Goal: Transaction & Acquisition: Purchase product/service

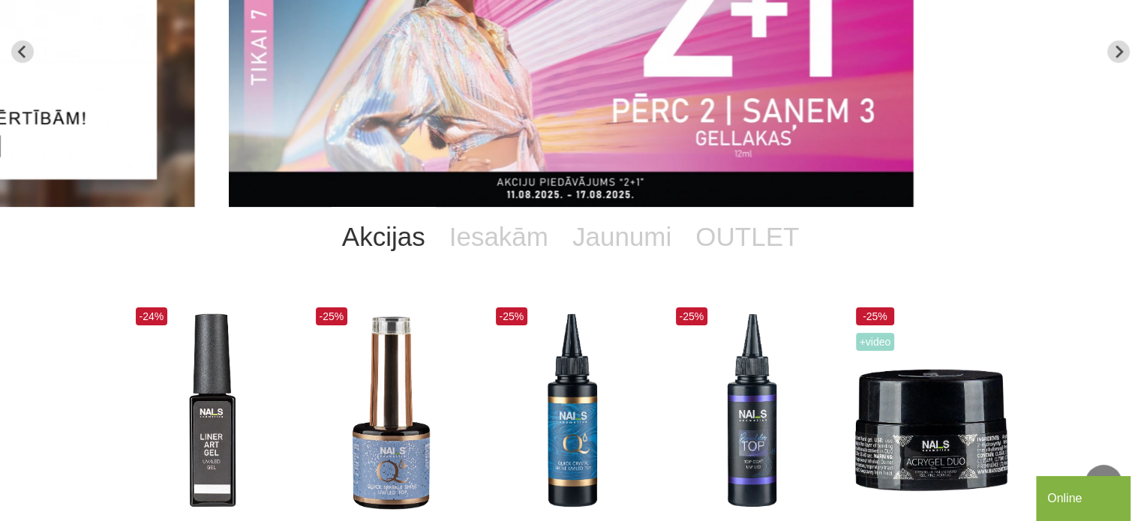
scroll to position [75, 0]
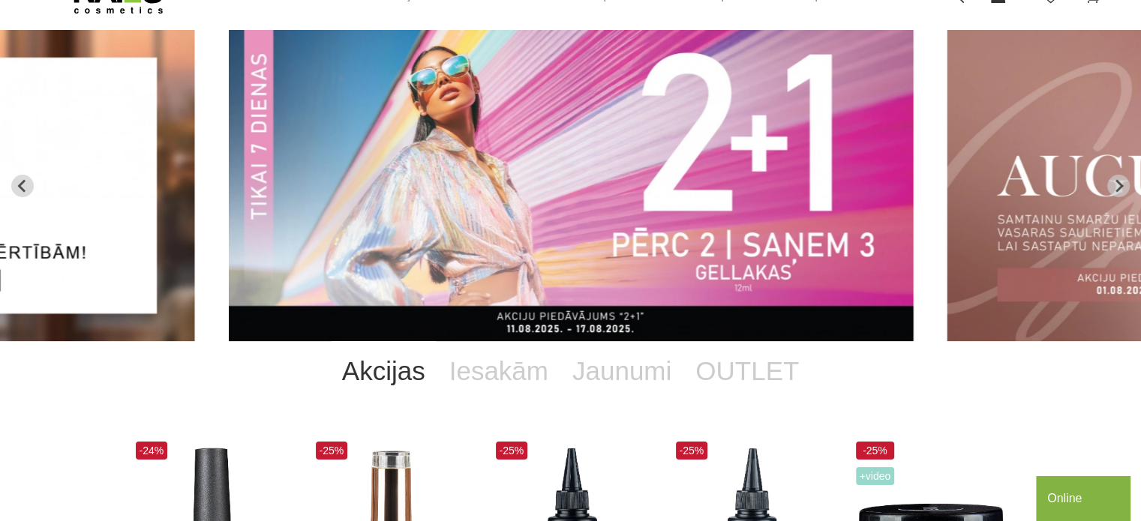
click at [332, 185] on img "2 of 12" at bounding box center [571, 185] width 685 height 311
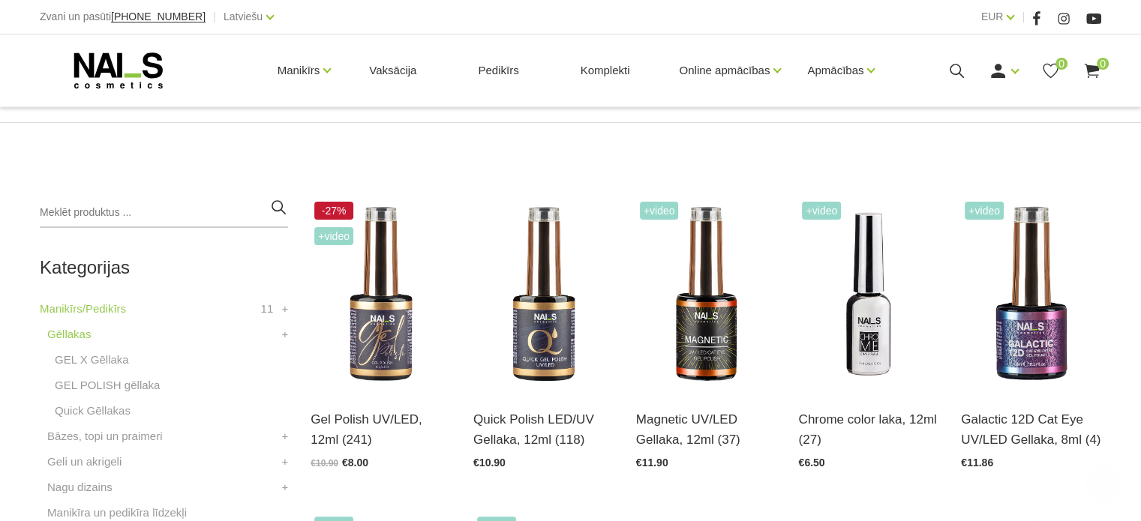
scroll to position [375, 0]
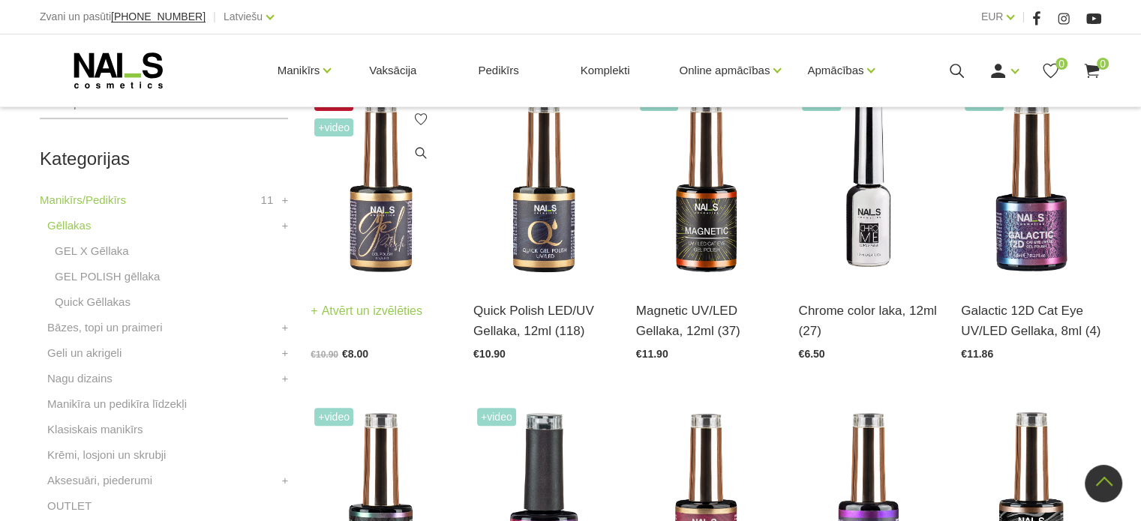
click at [390, 236] on img at bounding box center [381, 185] width 140 height 193
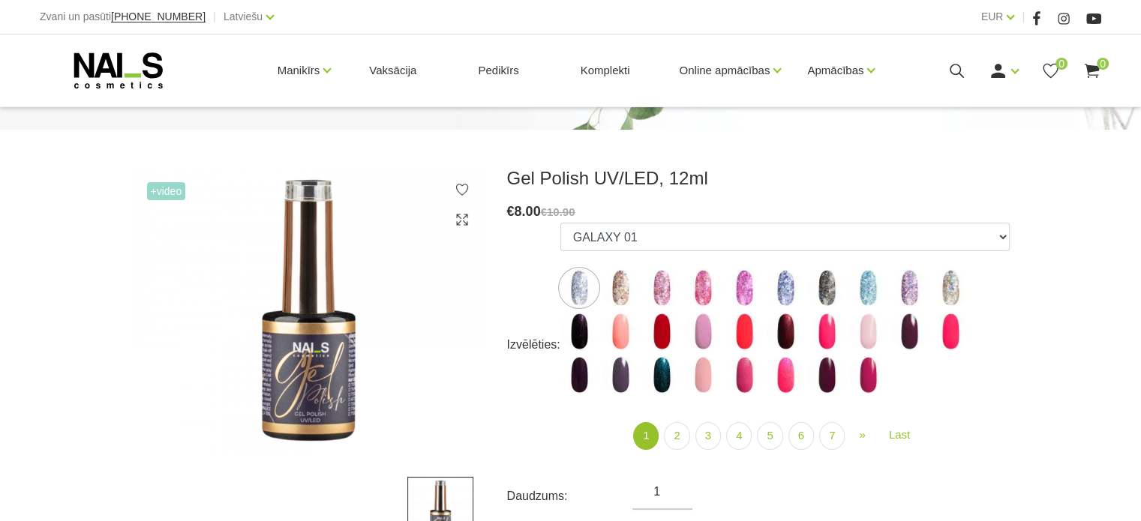
scroll to position [225, 0]
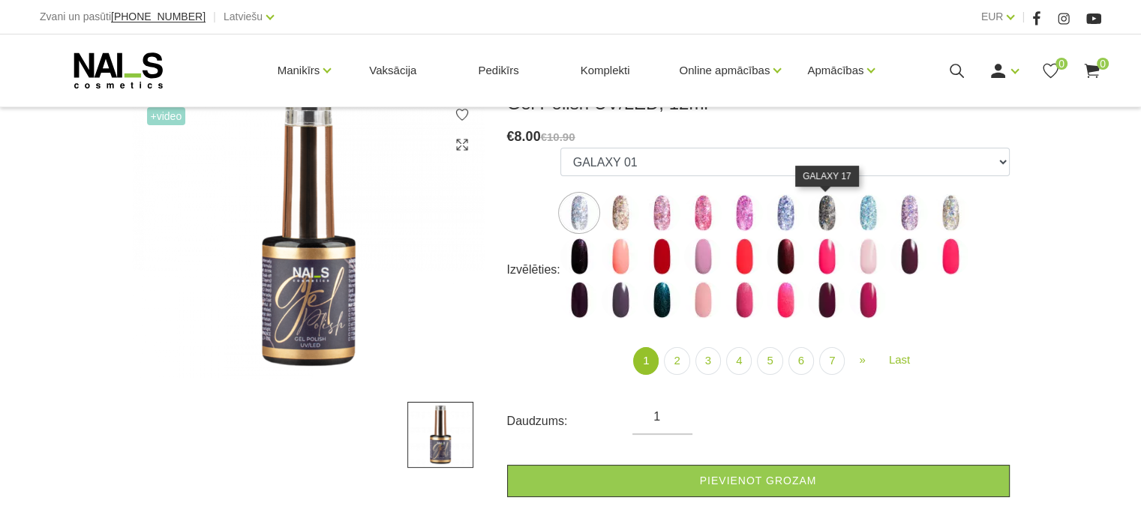
click at [830, 215] on img at bounding box center [827, 213] width 38 height 38
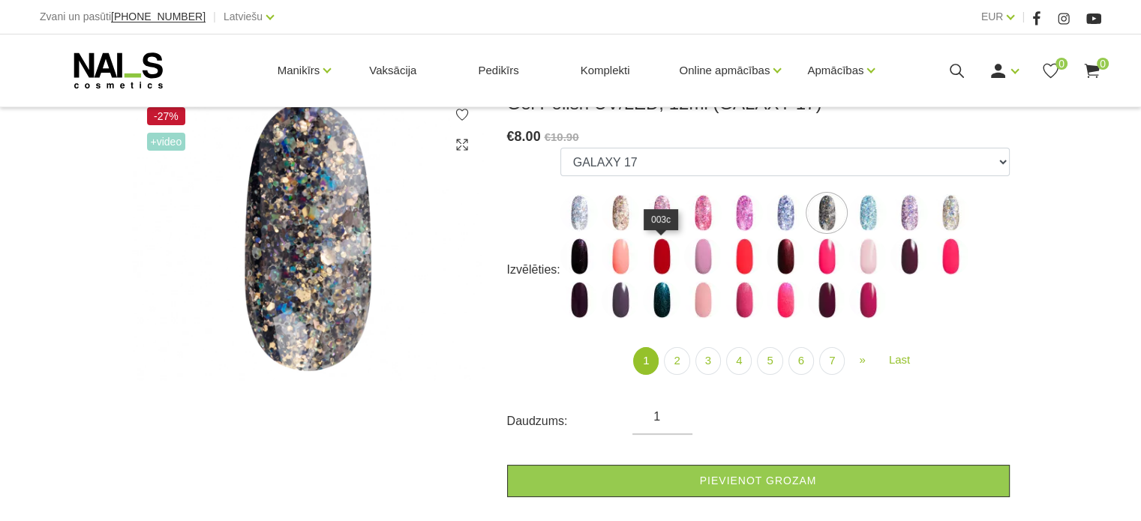
click at [666, 260] on img at bounding box center [662, 257] width 38 height 38
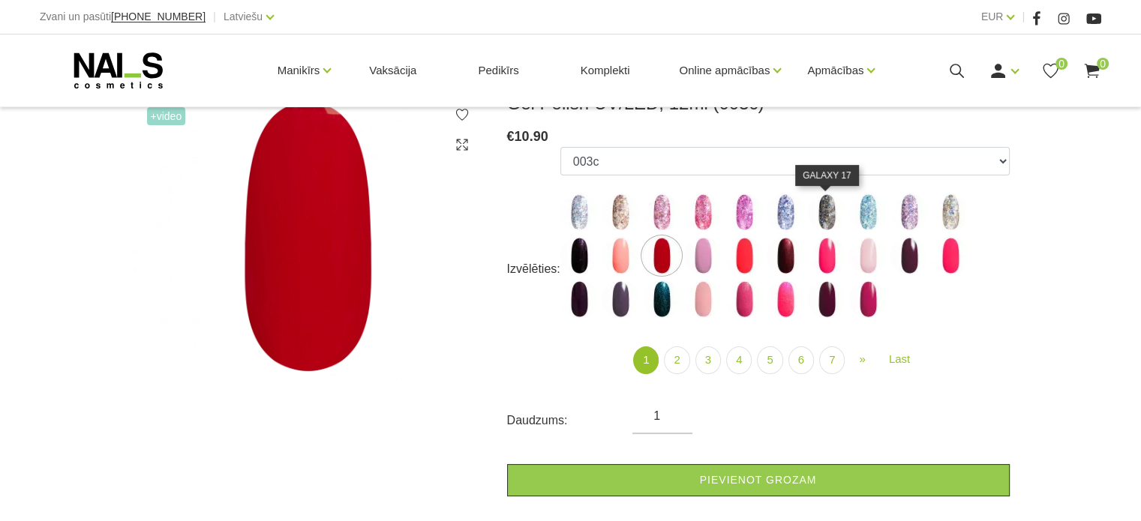
click at [824, 209] on img at bounding box center [827, 213] width 38 height 38
select select "4153"
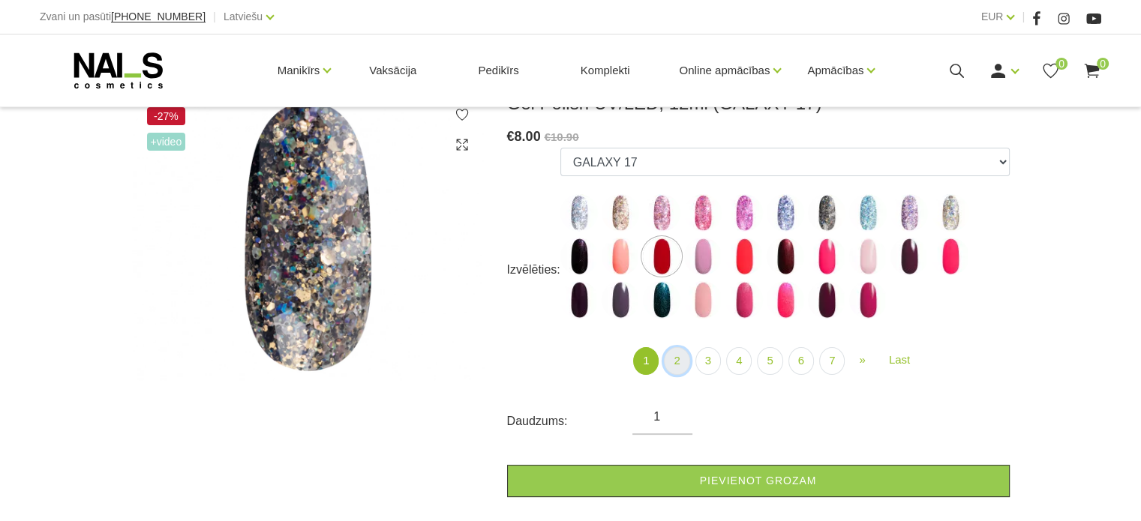
click at [680, 365] on link "2" at bounding box center [677, 361] width 26 height 28
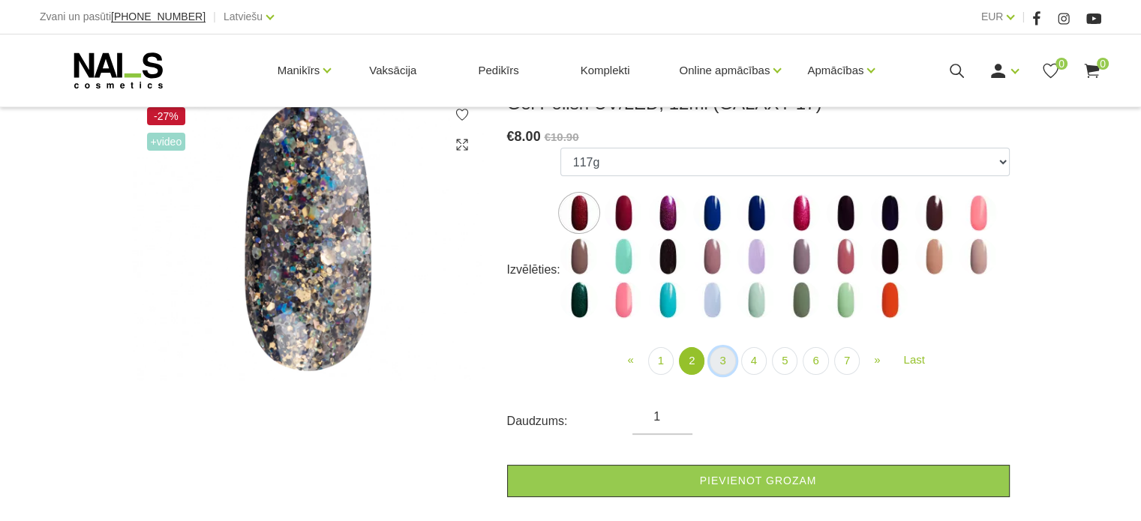
click at [725, 362] on link "3" at bounding box center [723, 361] width 26 height 28
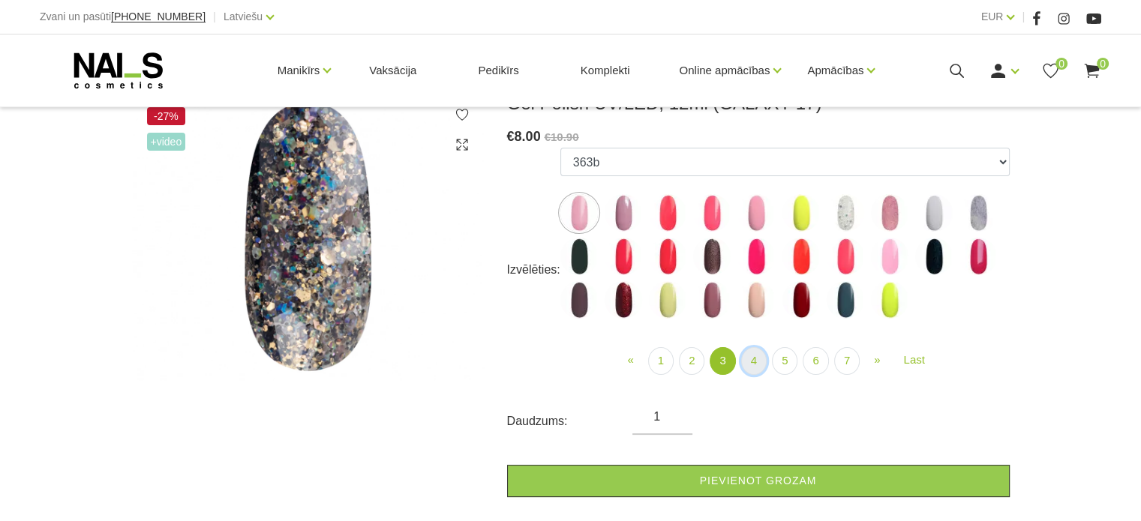
click at [747, 365] on link "4" at bounding box center [754, 361] width 26 height 28
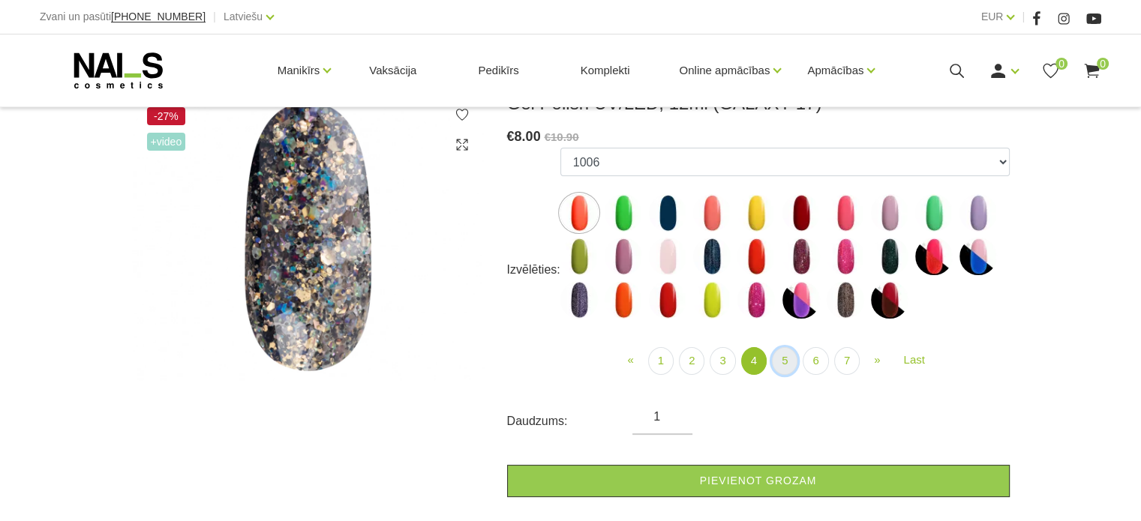
click at [782, 363] on link "5" at bounding box center [785, 361] width 26 height 28
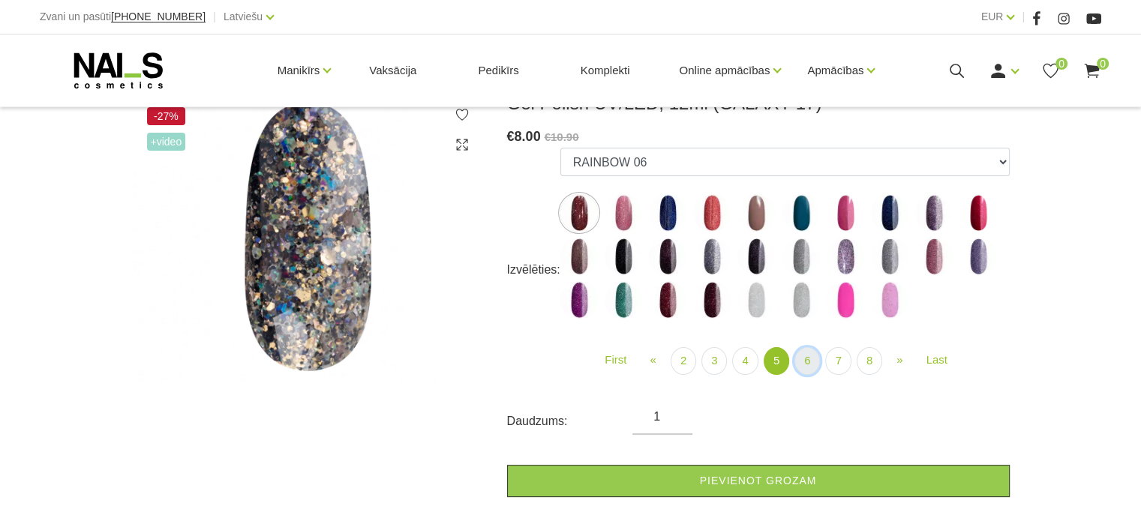
click at [809, 364] on link "6" at bounding box center [807, 361] width 26 height 28
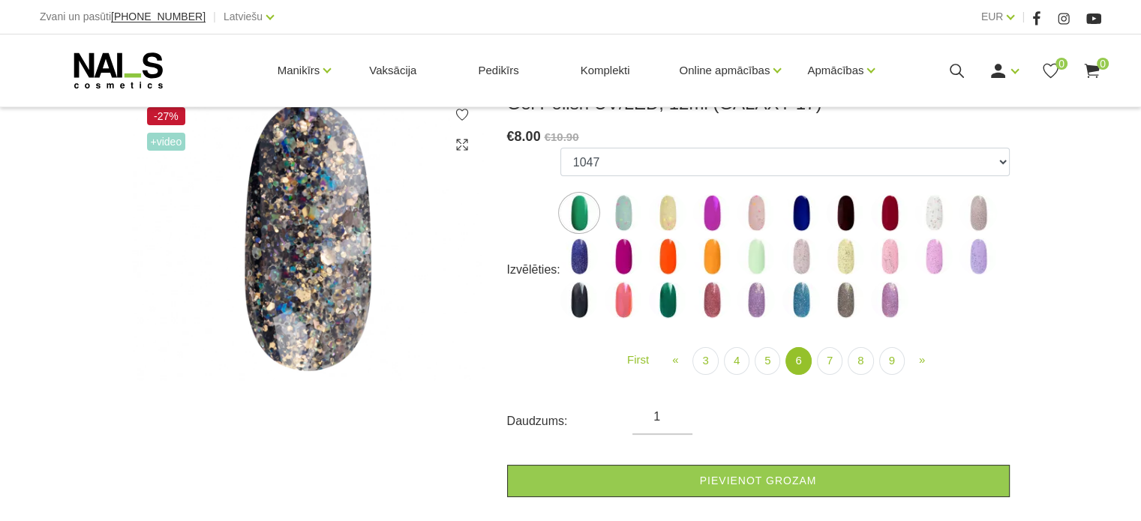
click at [579, 254] on img at bounding box center [579, 257] width 38 height 38
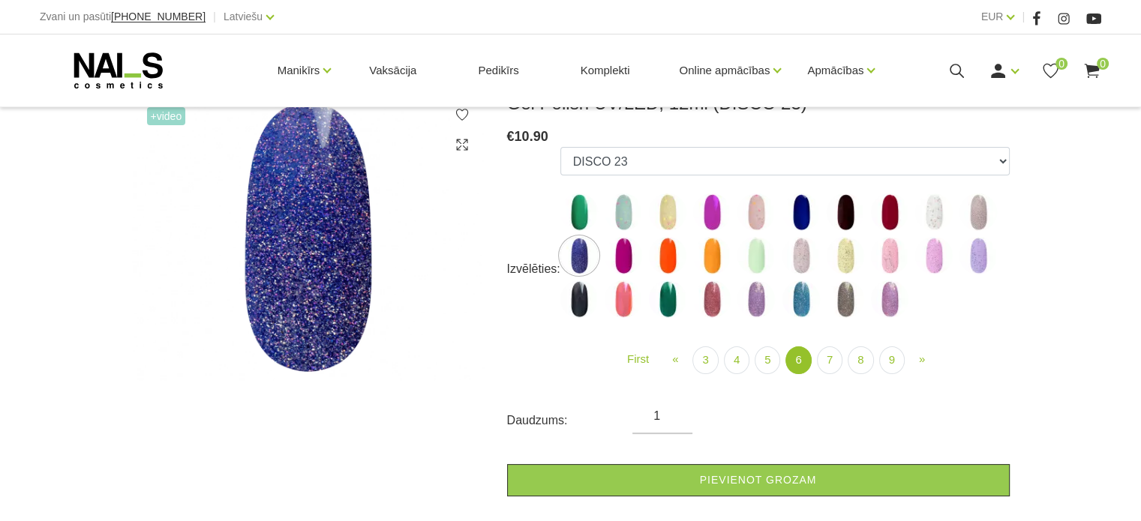
click at [846, 295] on img at bounding box center [846, 300] width 38 height 38
select select "5461"
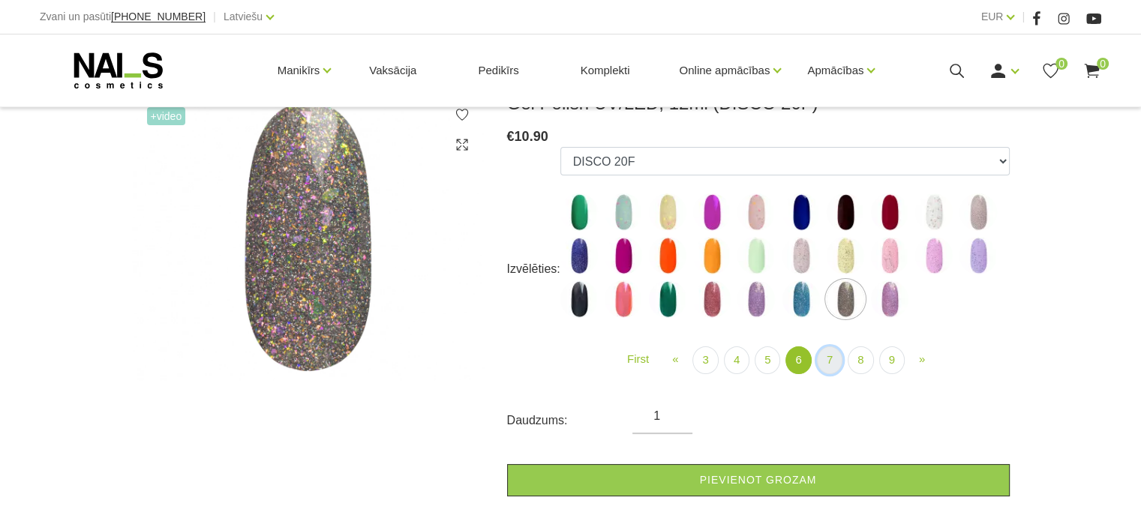
click at [829, 358] on link "7" at bounding box center [830, 361] width 26 height 28
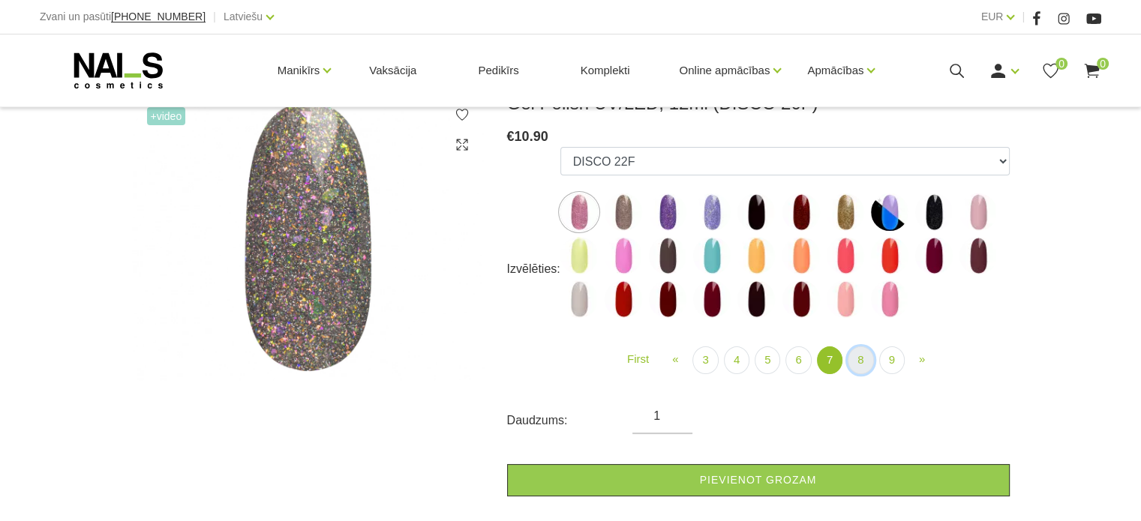
click at [862, 355] on link "8" at bounding box center [861, 361] width 26 height 28
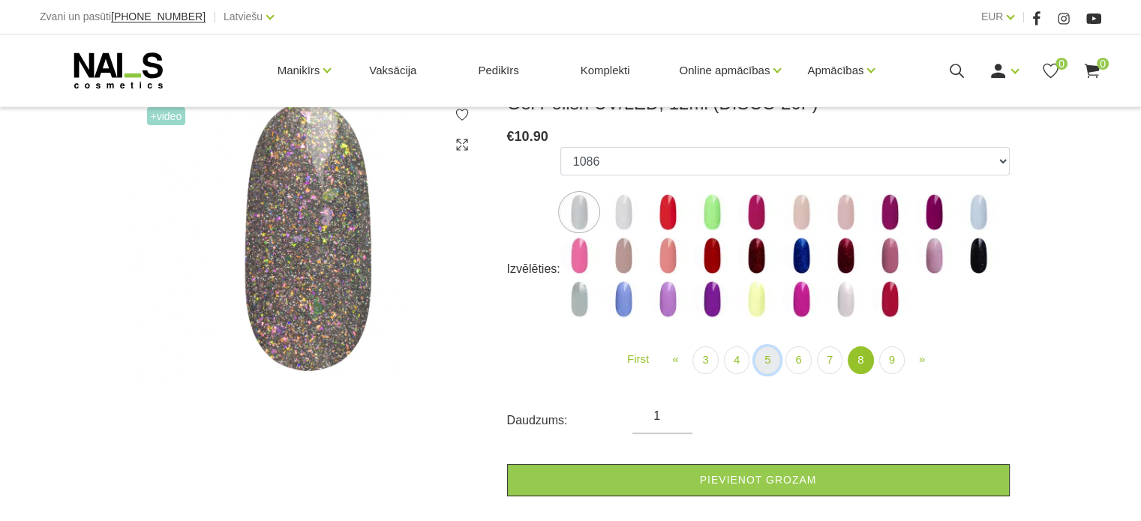
click at [770, 362] on link "5" at bounding box center [768, 361] width 26 height 28
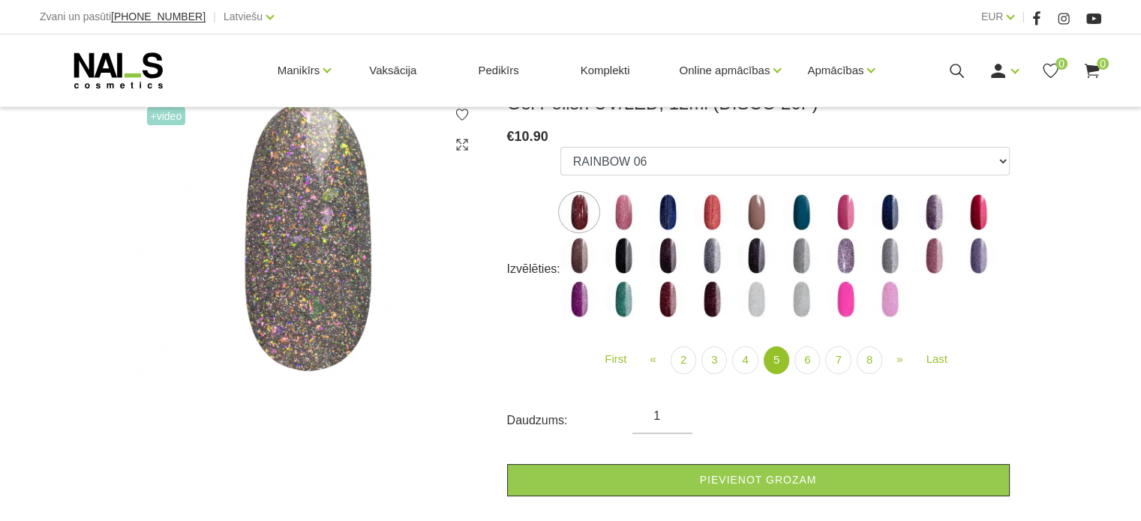
click at [713, 212] on img at bounding box center [712, 213] width 38 height 38
select select "4517"
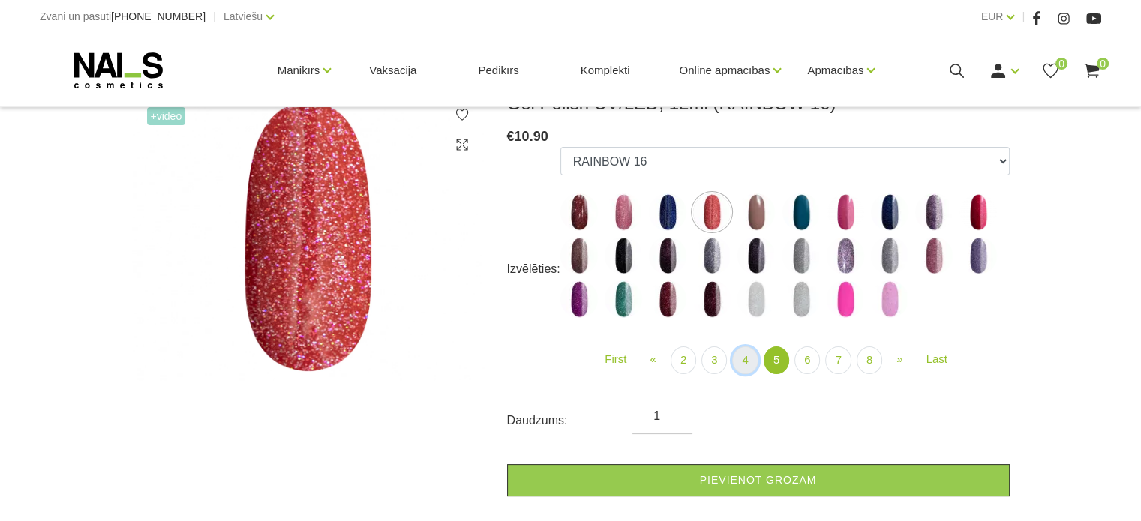
click at [742, 362] on link "4" at bounding box center [745, 361] width 26 height 28
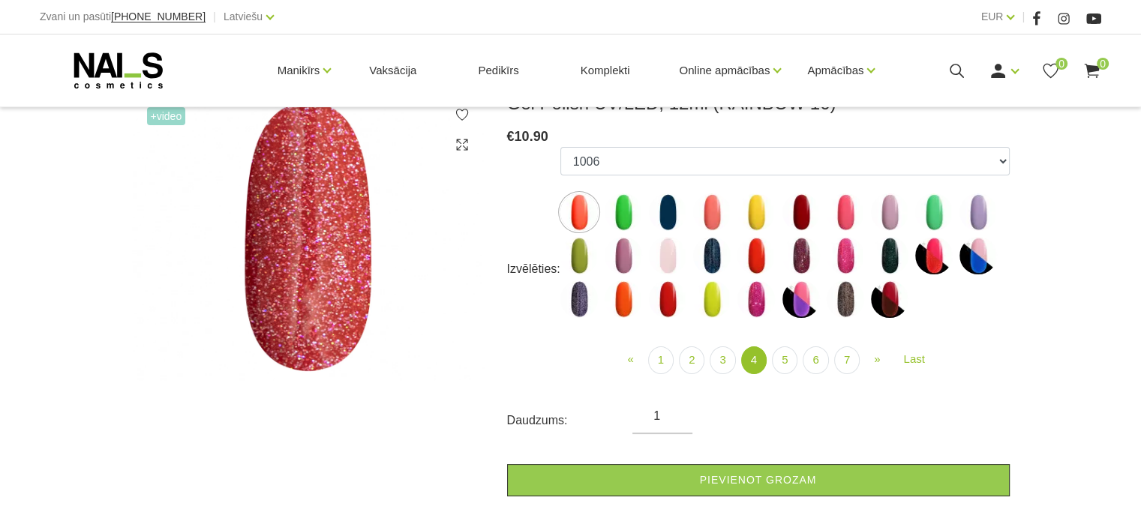
click at [843, 263] on img at bounding box center [846, 256] width 38 height 38
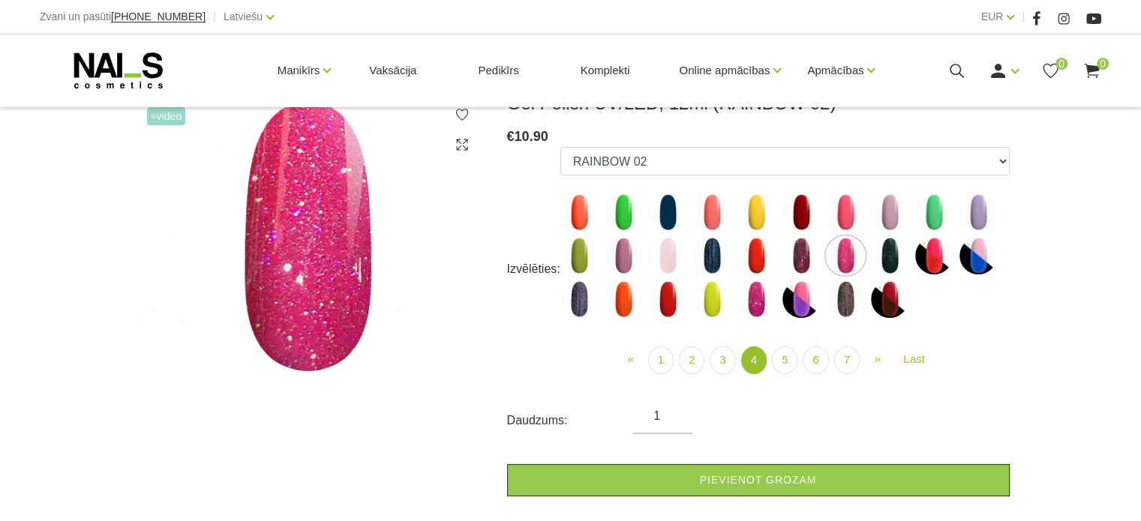
click at [795, 260] on img at bounding box center [801, 256] width 38 height 38
select select "4447"
